Goal: Navigation & Orientation: Understand site structure

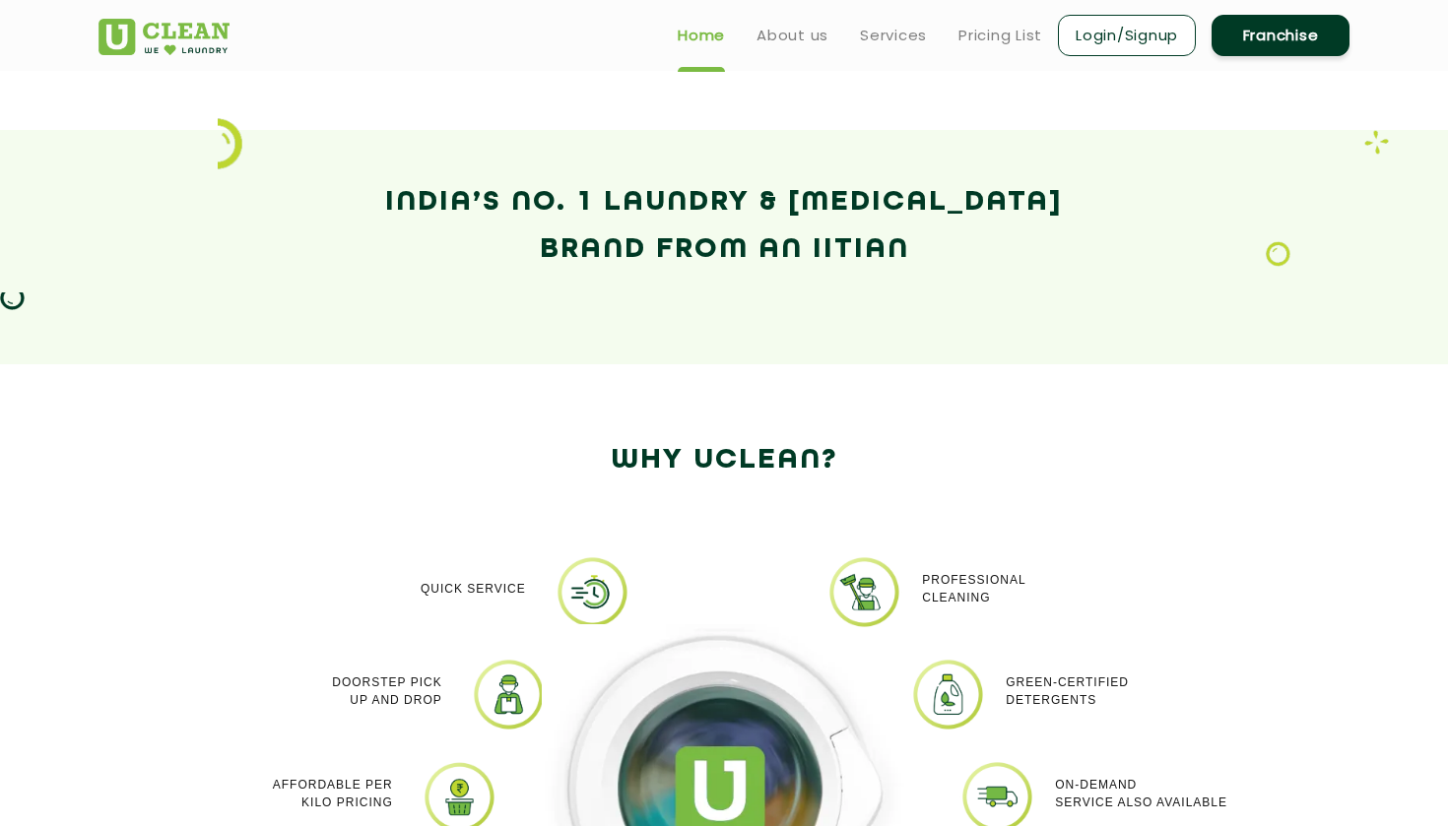
scroll to position [1257, 0]
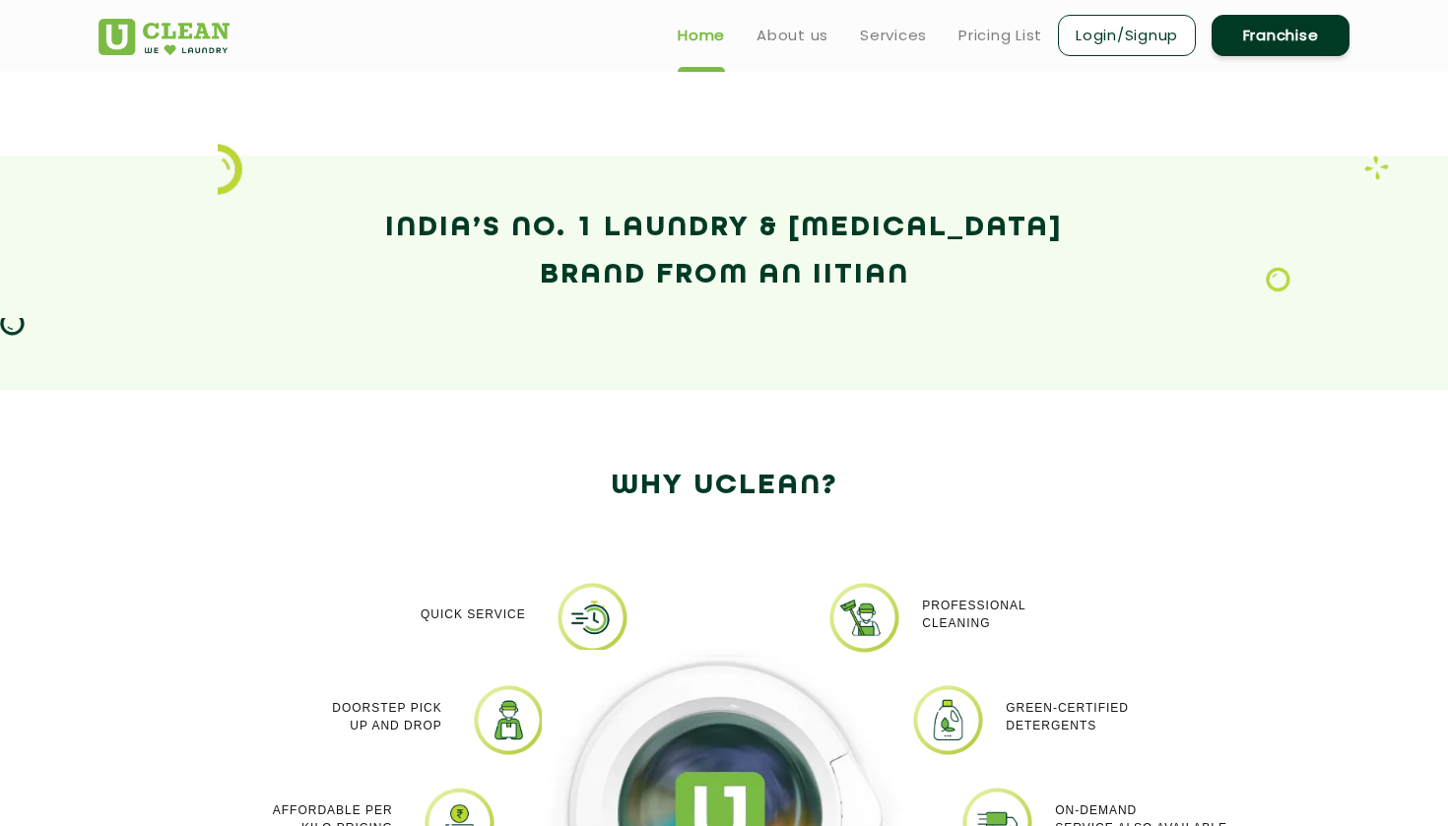
click at [226, 180] on img at bounding box center [230, 169] width 25 height 51
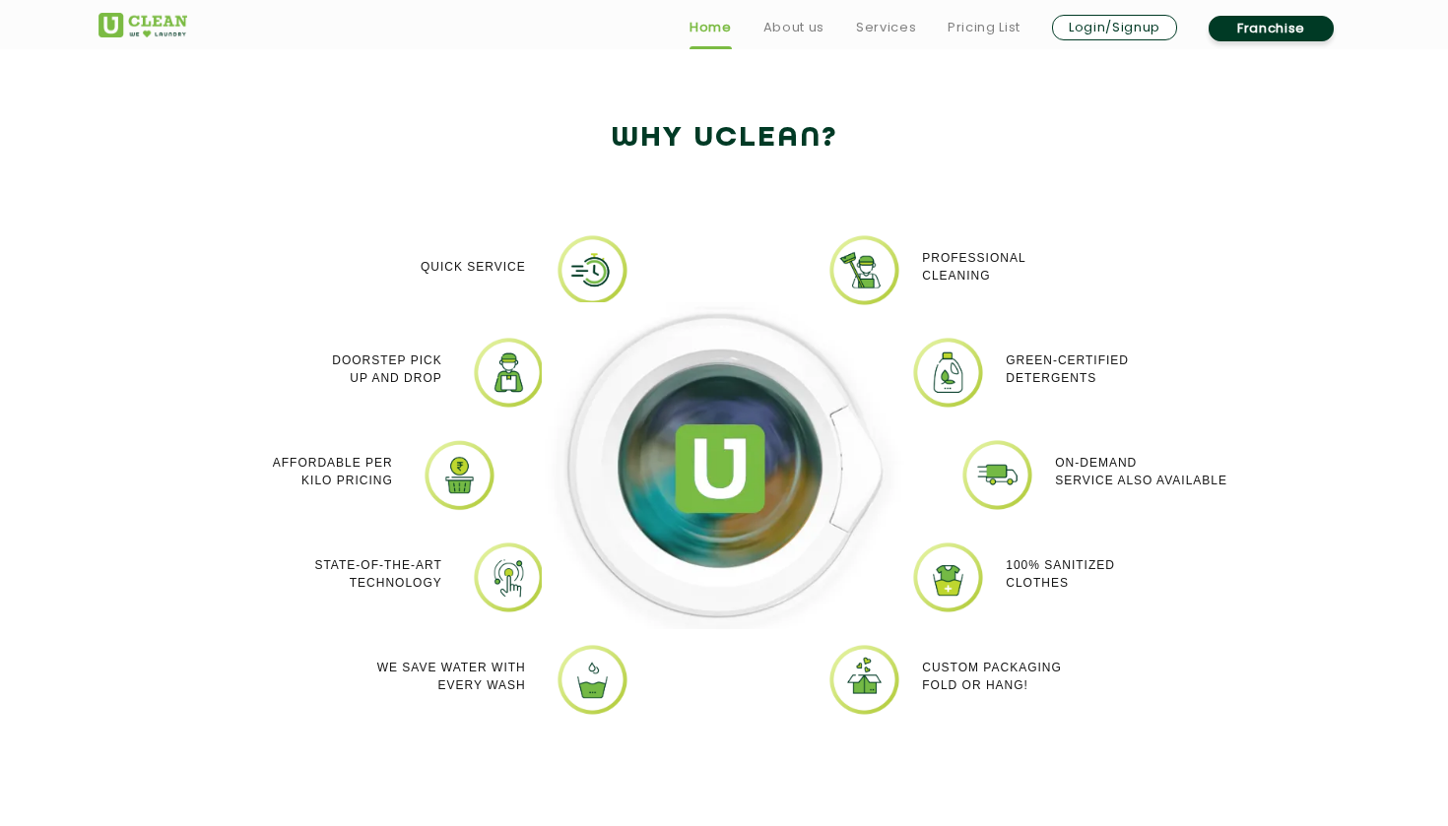
scroll to position [1643, 0]
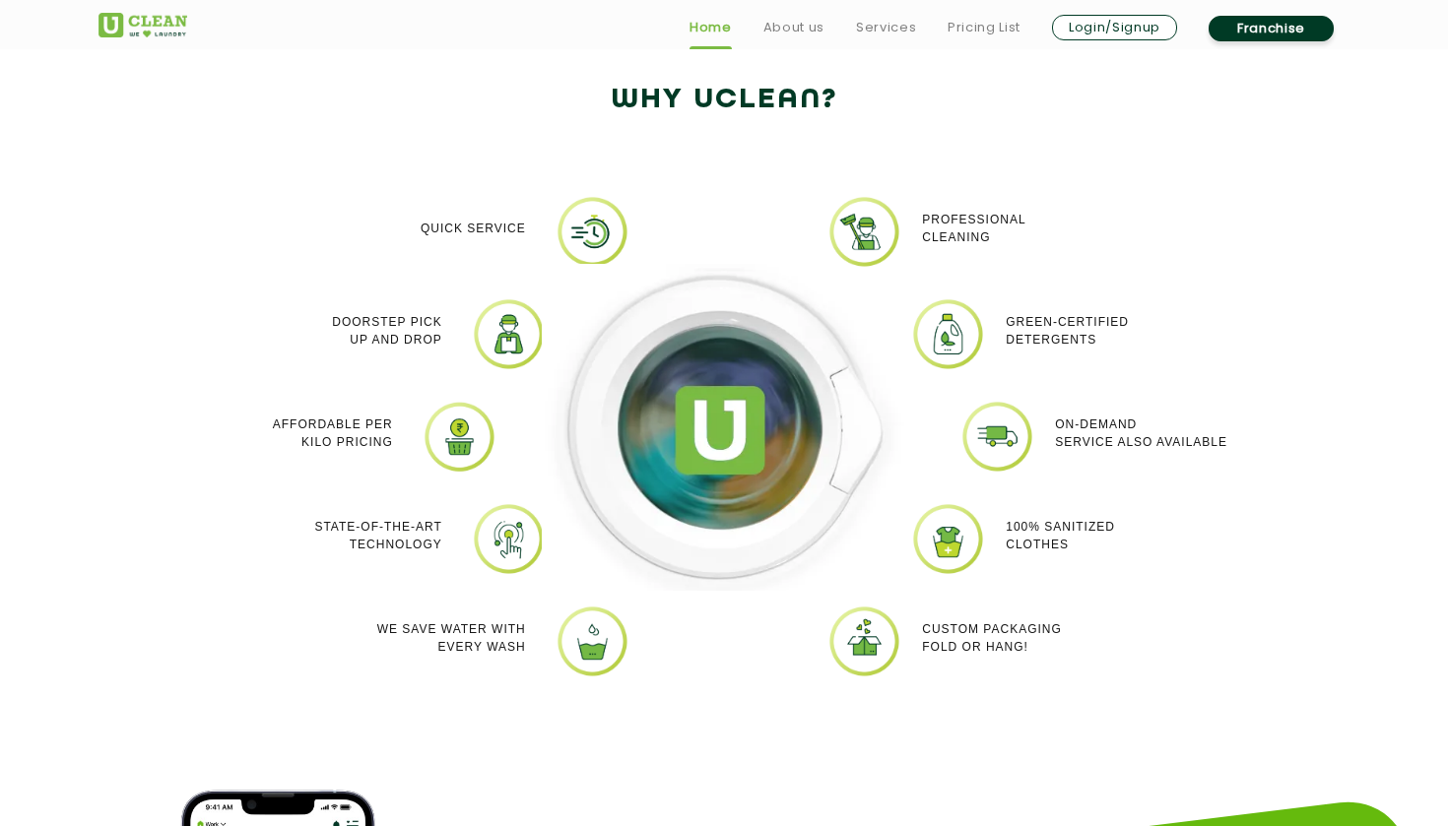
click at [731, 439] on img at bounding box center [724, 428] width 364 height 328
drag, startPoint x: 731, startPoint y: 441, endPoint x: 985, endPoint y: 464, distance: 255.1
click at [982, 460] on div "Quick Service Doorstep Pick up and Drop Affordable per kilo pricing State-of-th…" at bounding box center [724, 450] width 1280 height 571
click at [985, 464] on img at bounding box center [997, 437] width 74 height 74
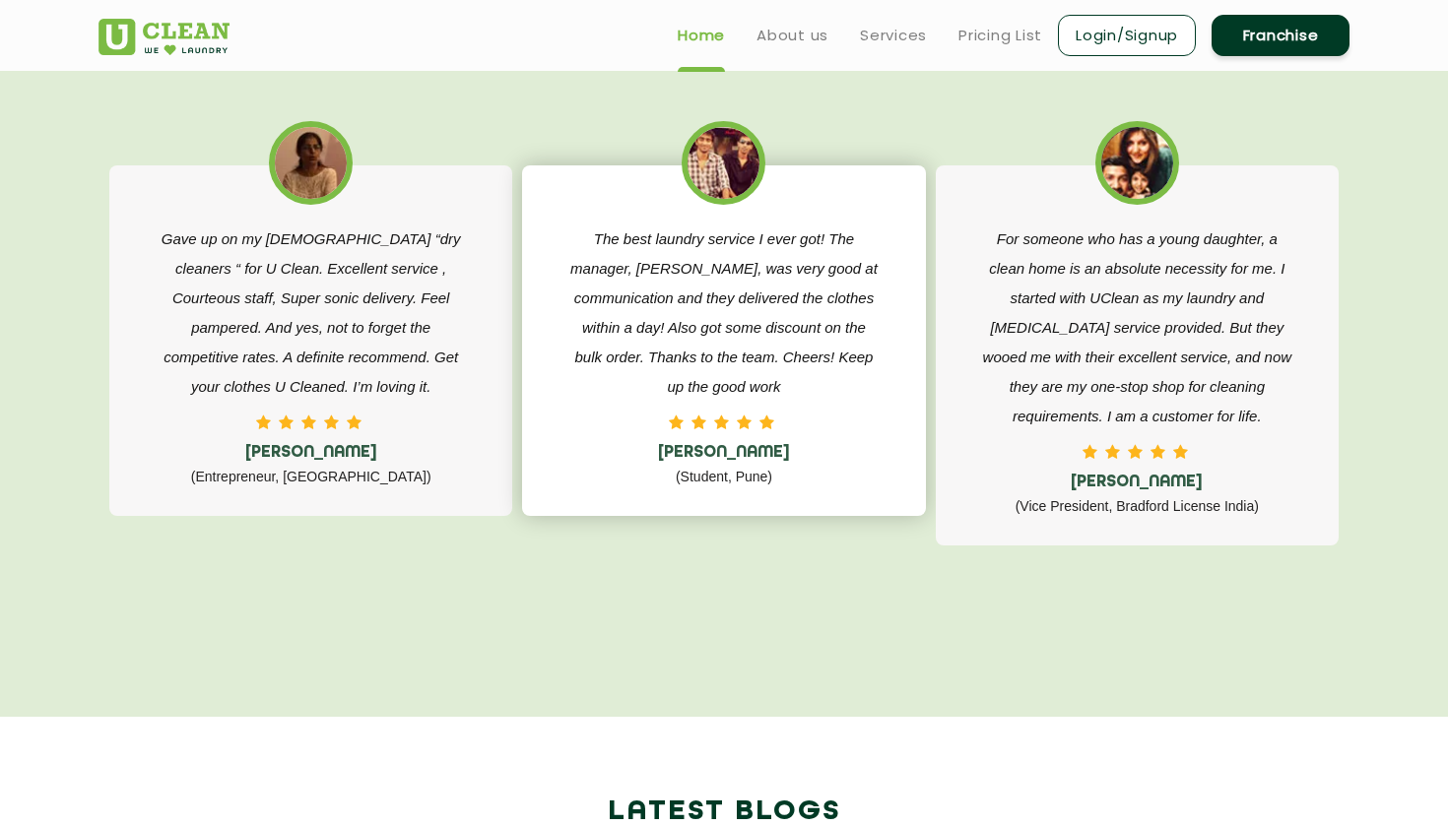
scroll to position [3144, 0]
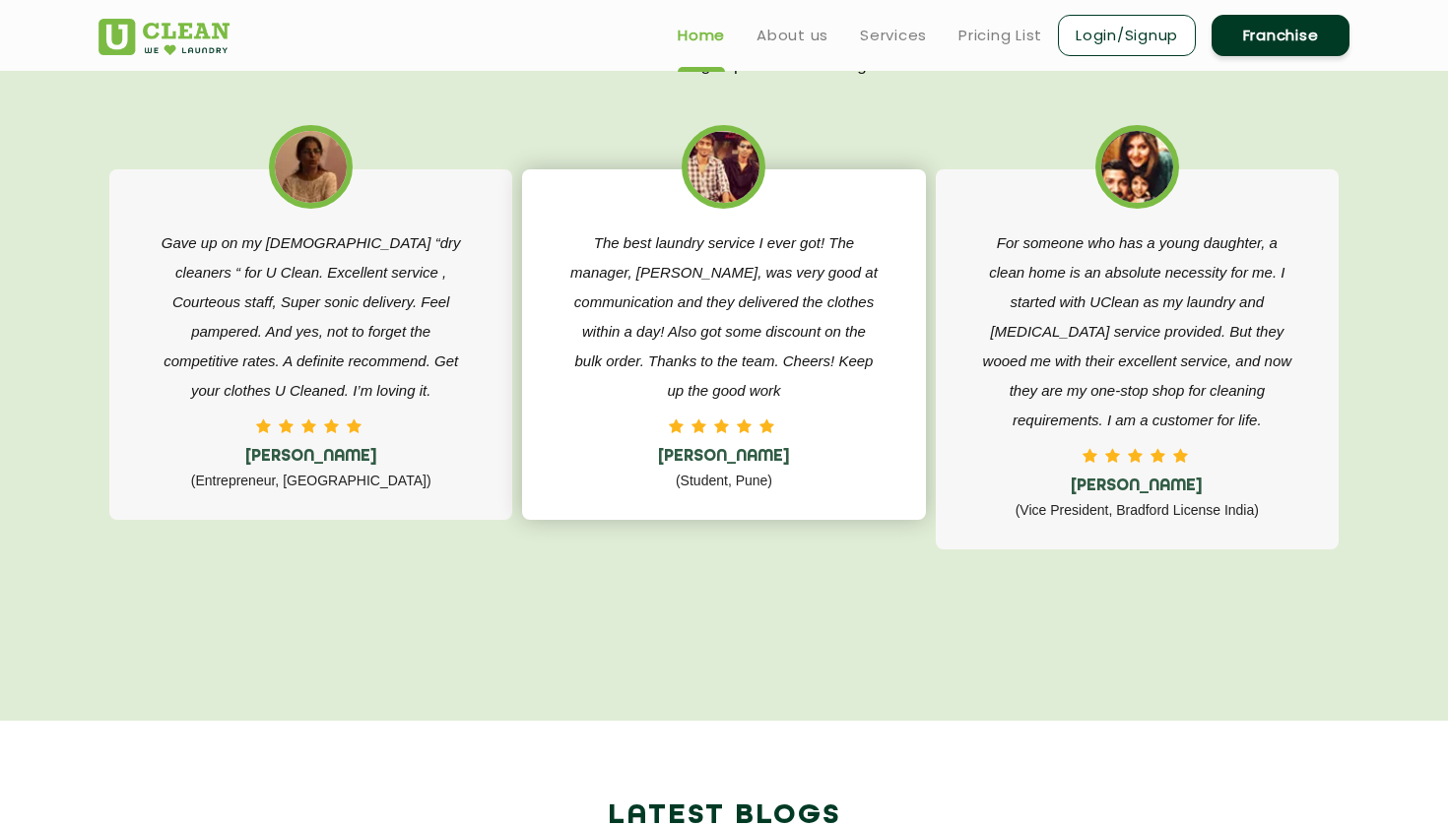
click at [748, 388] on p "The best laundry service I ever got! The manager, [PERSON_NAME], was very good …" at bounding box center [723, 316] width 314 height 177
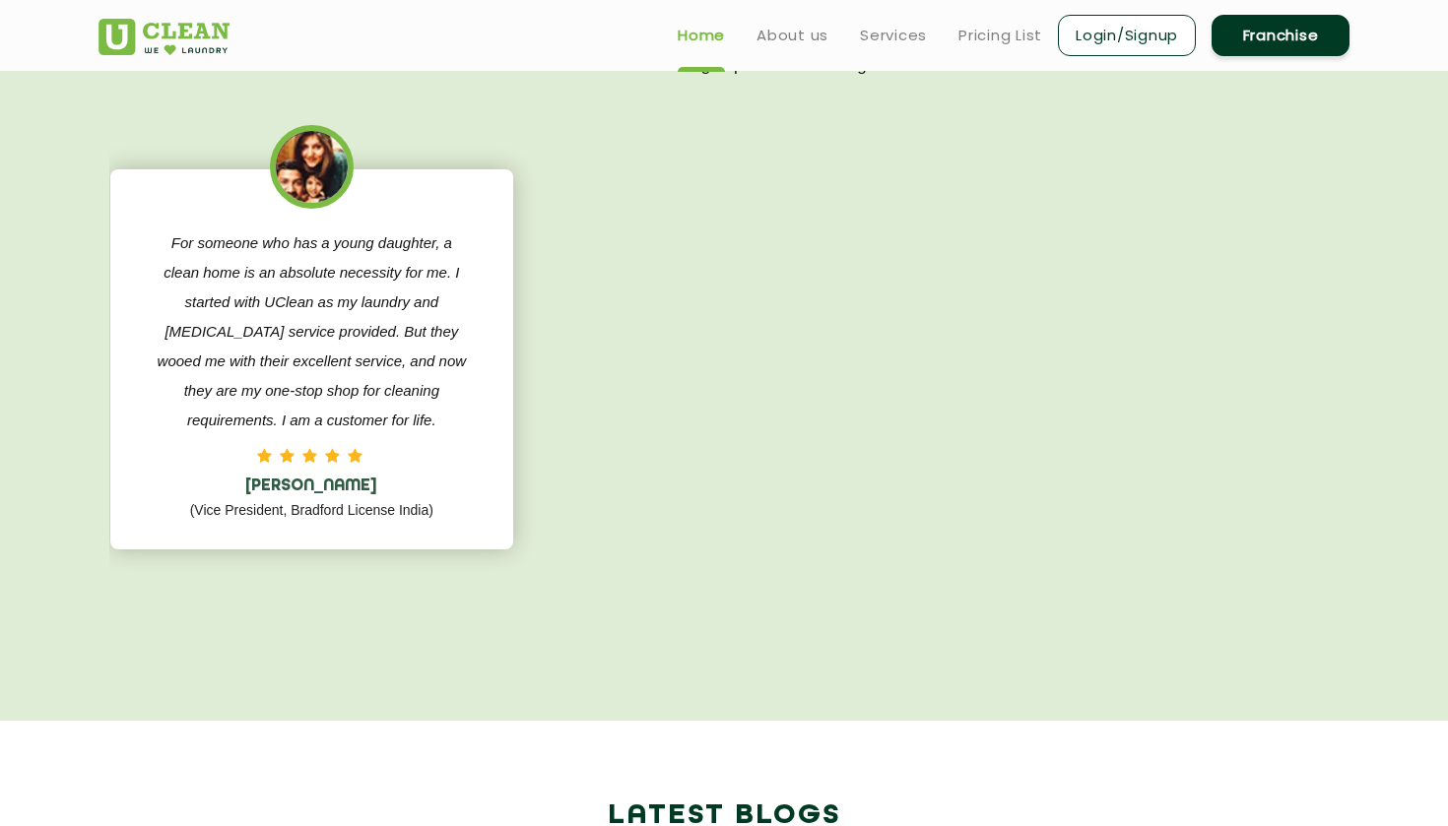
click at [282, 421] on p "For someone who has a young daughter, a clean home is an absolute necessity for…" at bounding box center [312, 331] width 314 height 207
drag, startPoint x: 221, startPoint y: 428, endPoint x: 970, endPoint y: 433, distance: 749.5
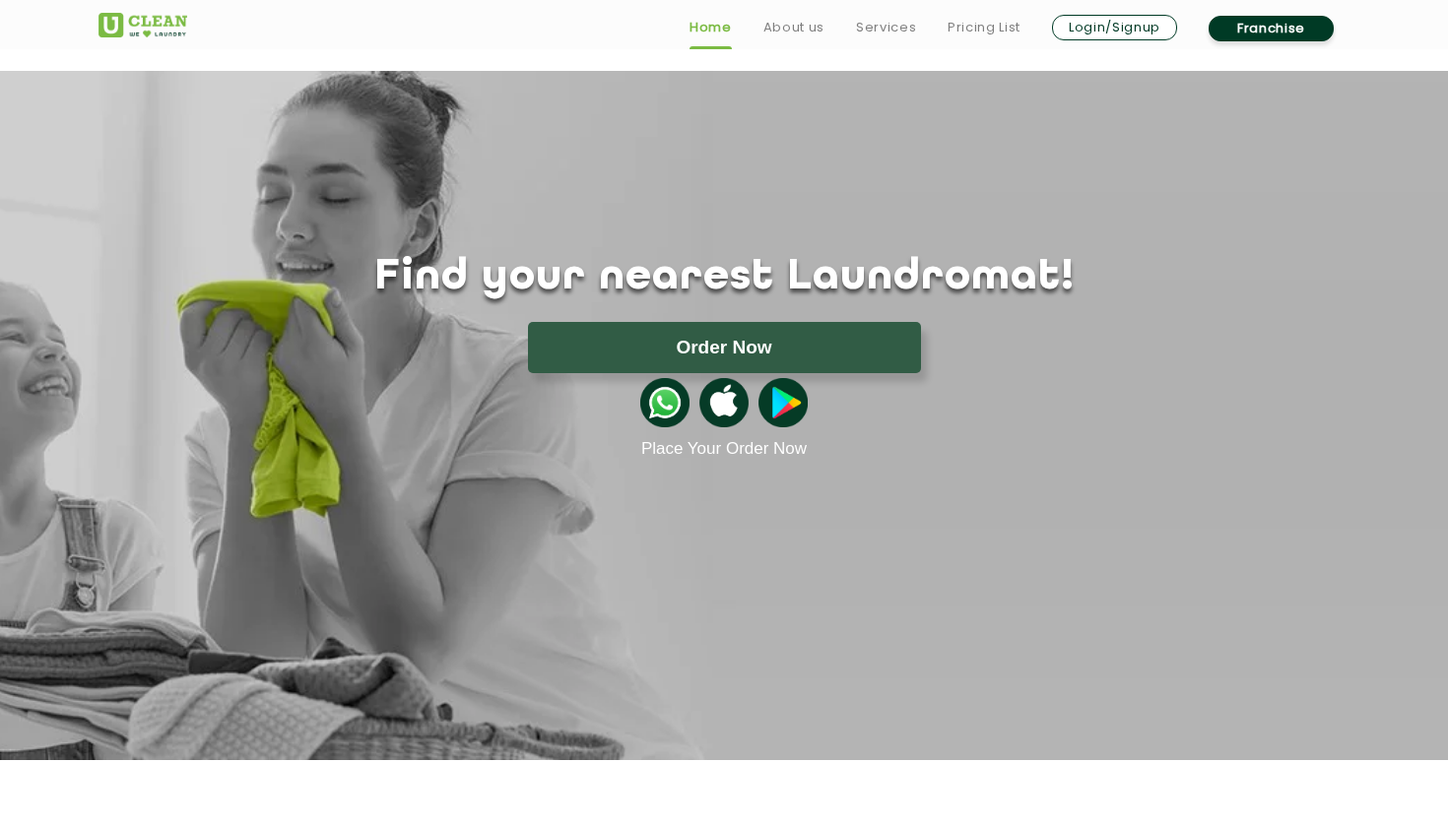
scroll to position [0, 0]
click at [803, 25] on link "About us" at bounding box center [793, 28] width 61 height 24
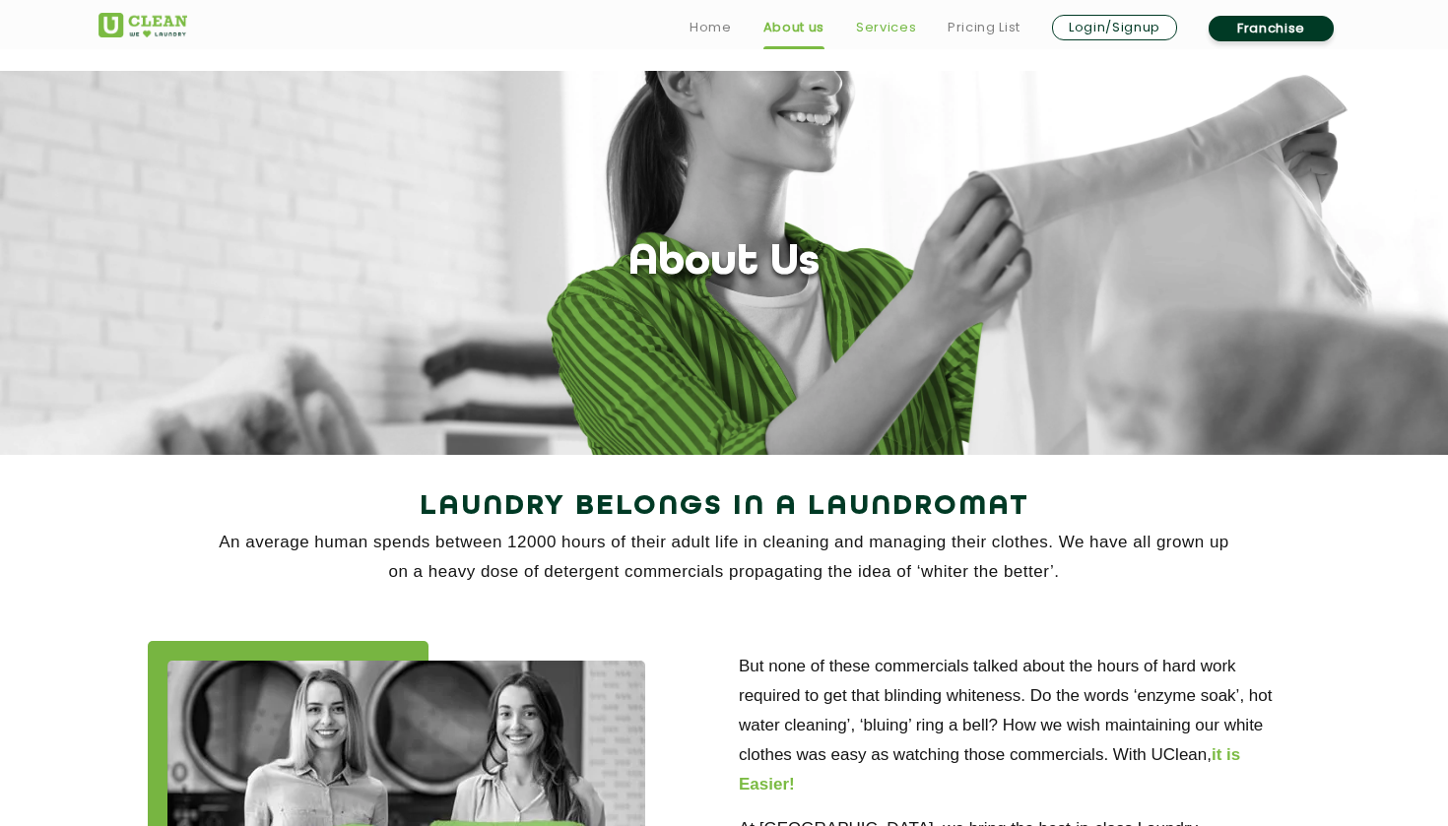
click at [885, 31] on link "Services" at bounding box center [886, 28] width 60 height 24
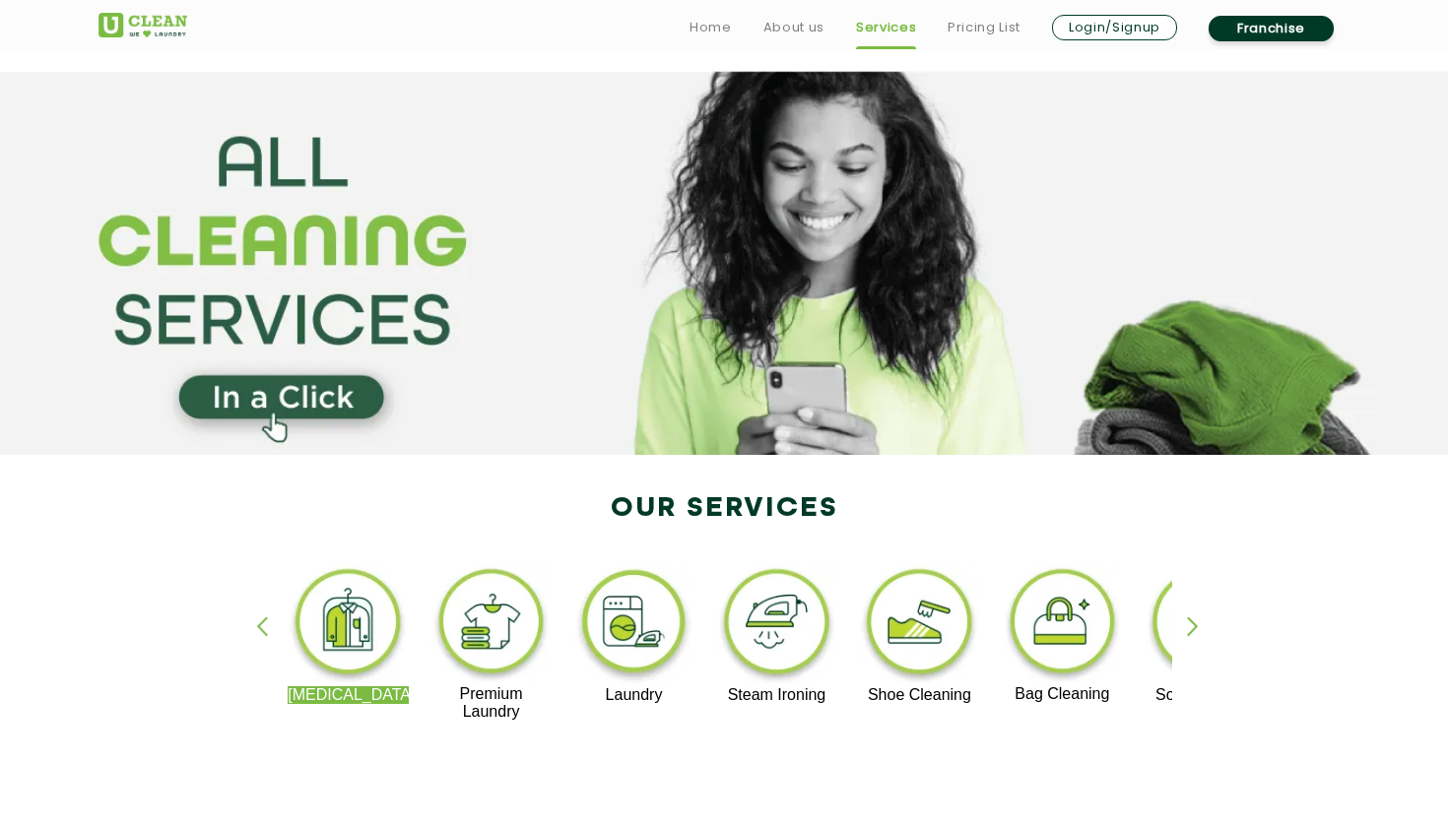
click at [1245, 31] on link "Franchise" at bounding box center [1270, 29] width 125 height 26
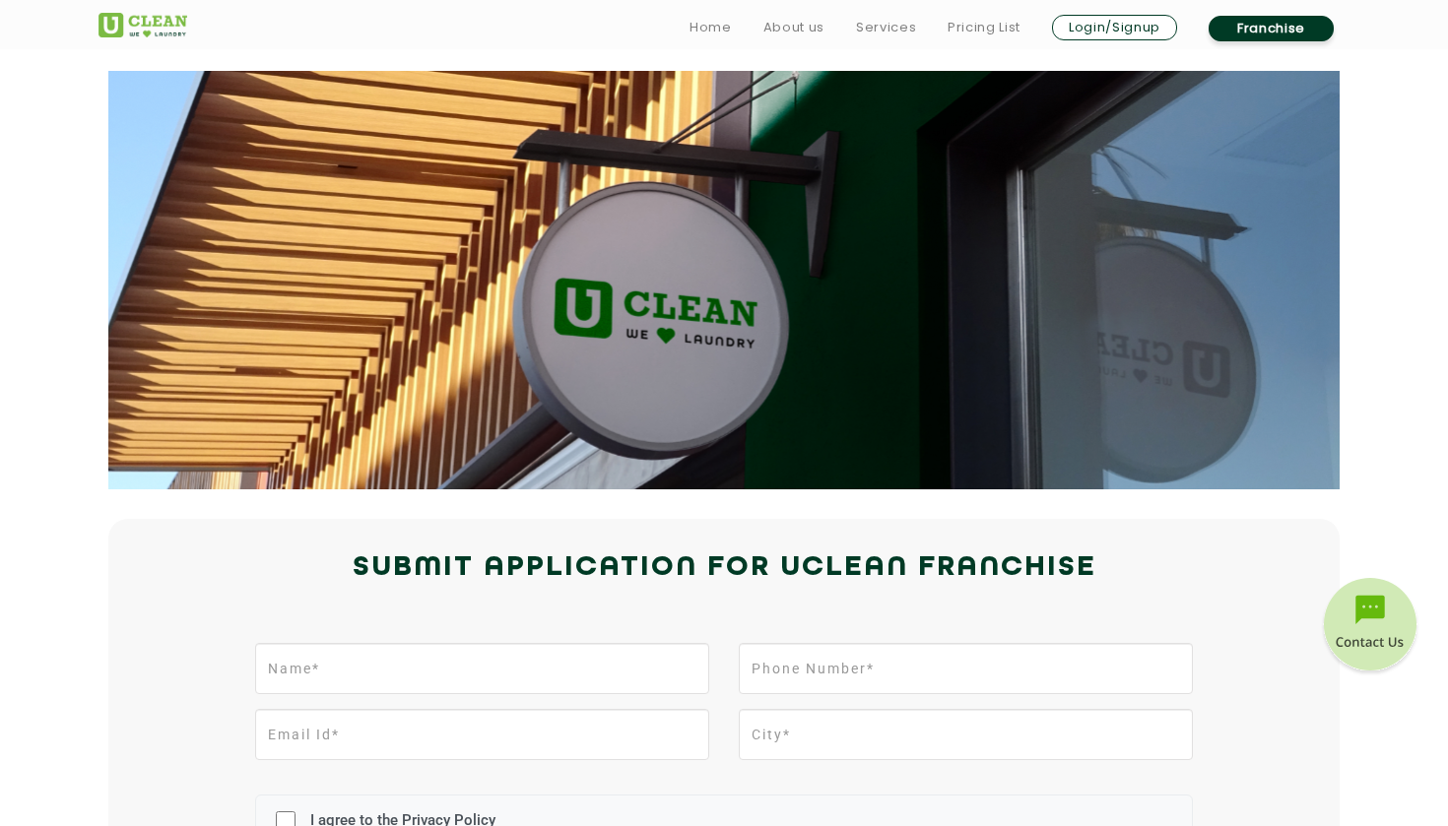
click at [137, 29] on img at bounding box center [142, 25] width 89 height 25
